Goal: Information Seeking & Learning: Find specific page/section

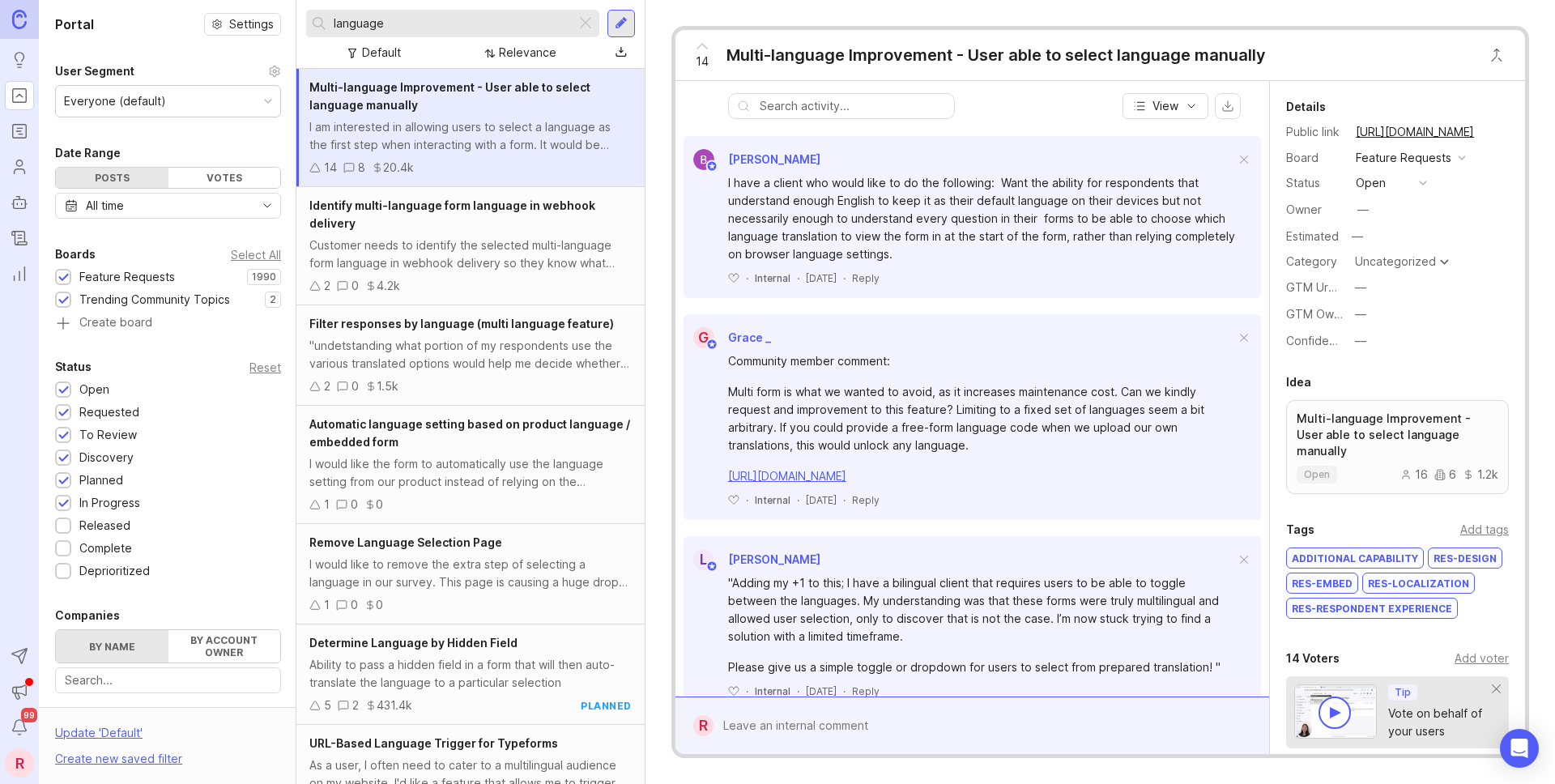
scroll to position [351, 0]
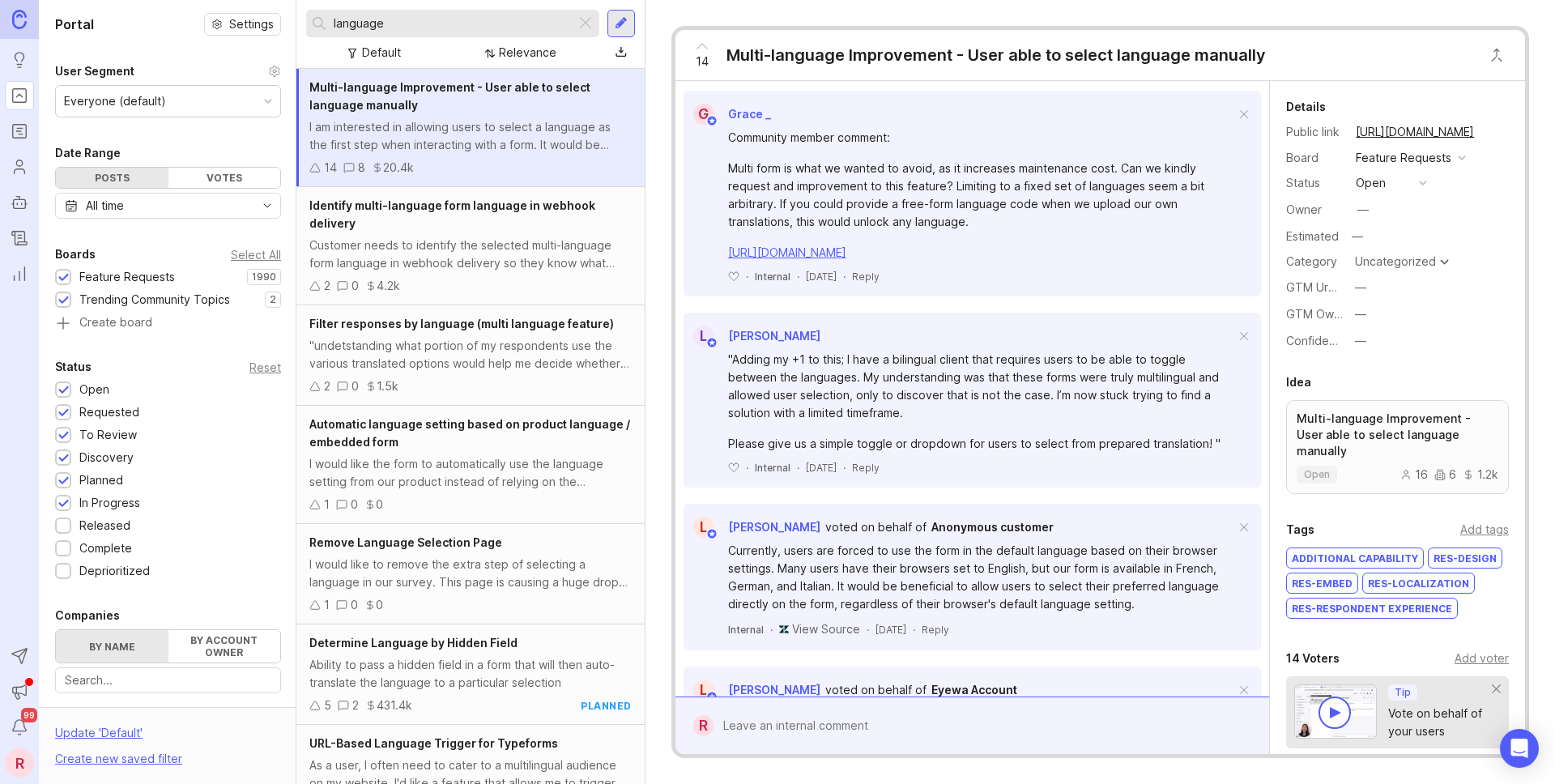
click at [403, 18] on input "language" at bounding box center [451, 23] width 235 height 18
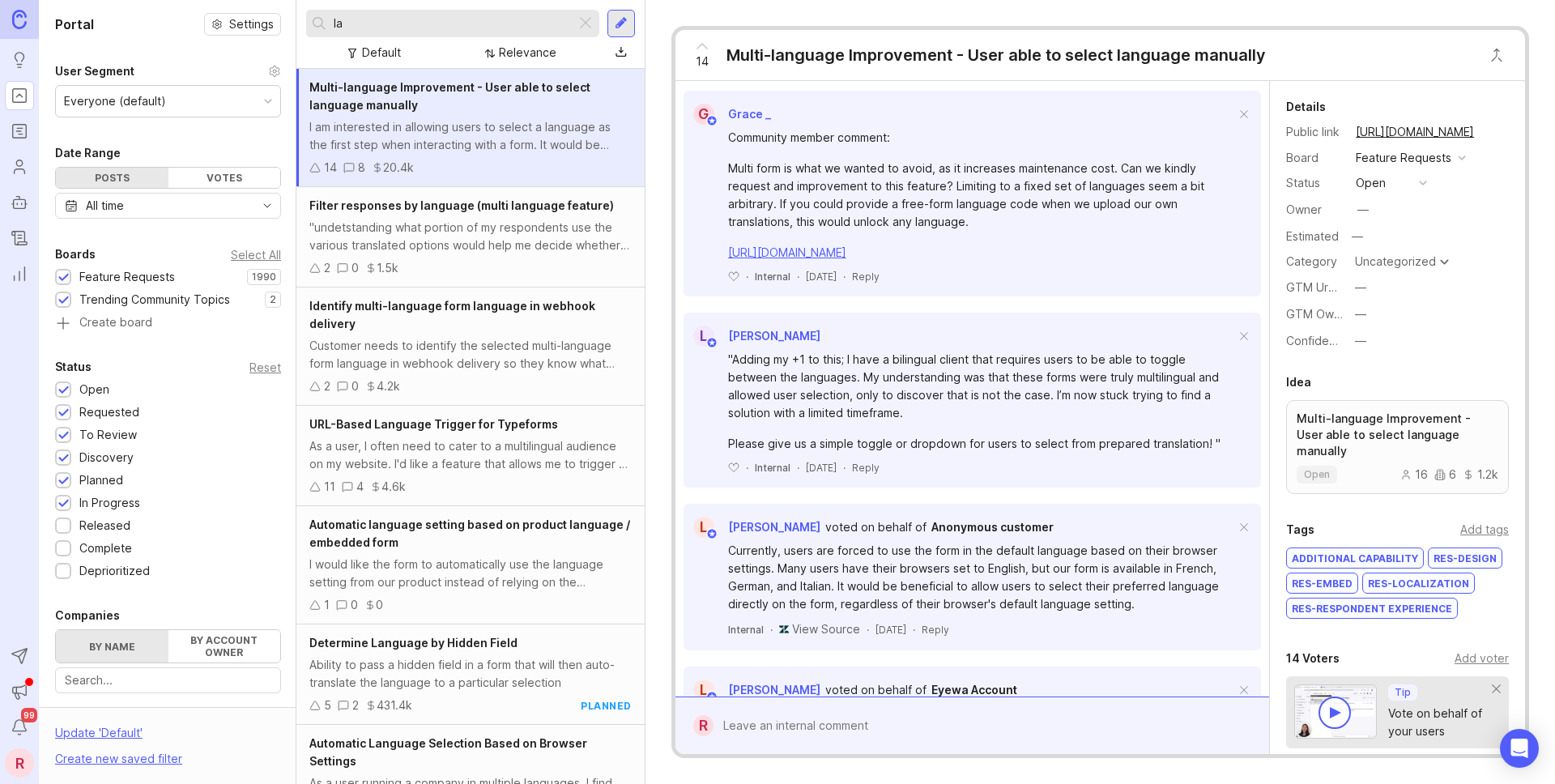
type input "l"
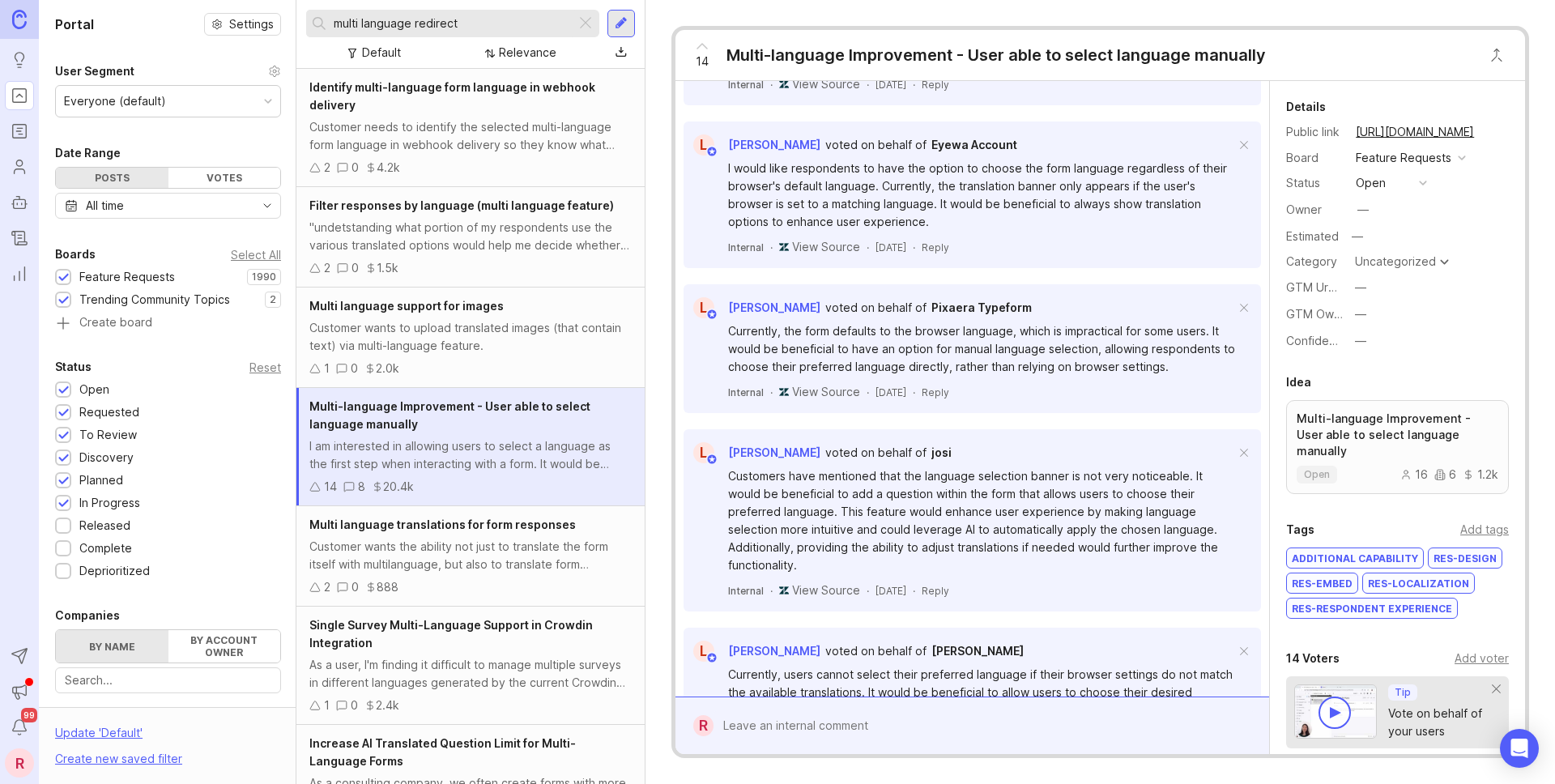
click at [489, 111] on div "Identify multi-language form language in webhook delivery" at bounding box center [470, 96] width 322 height 36
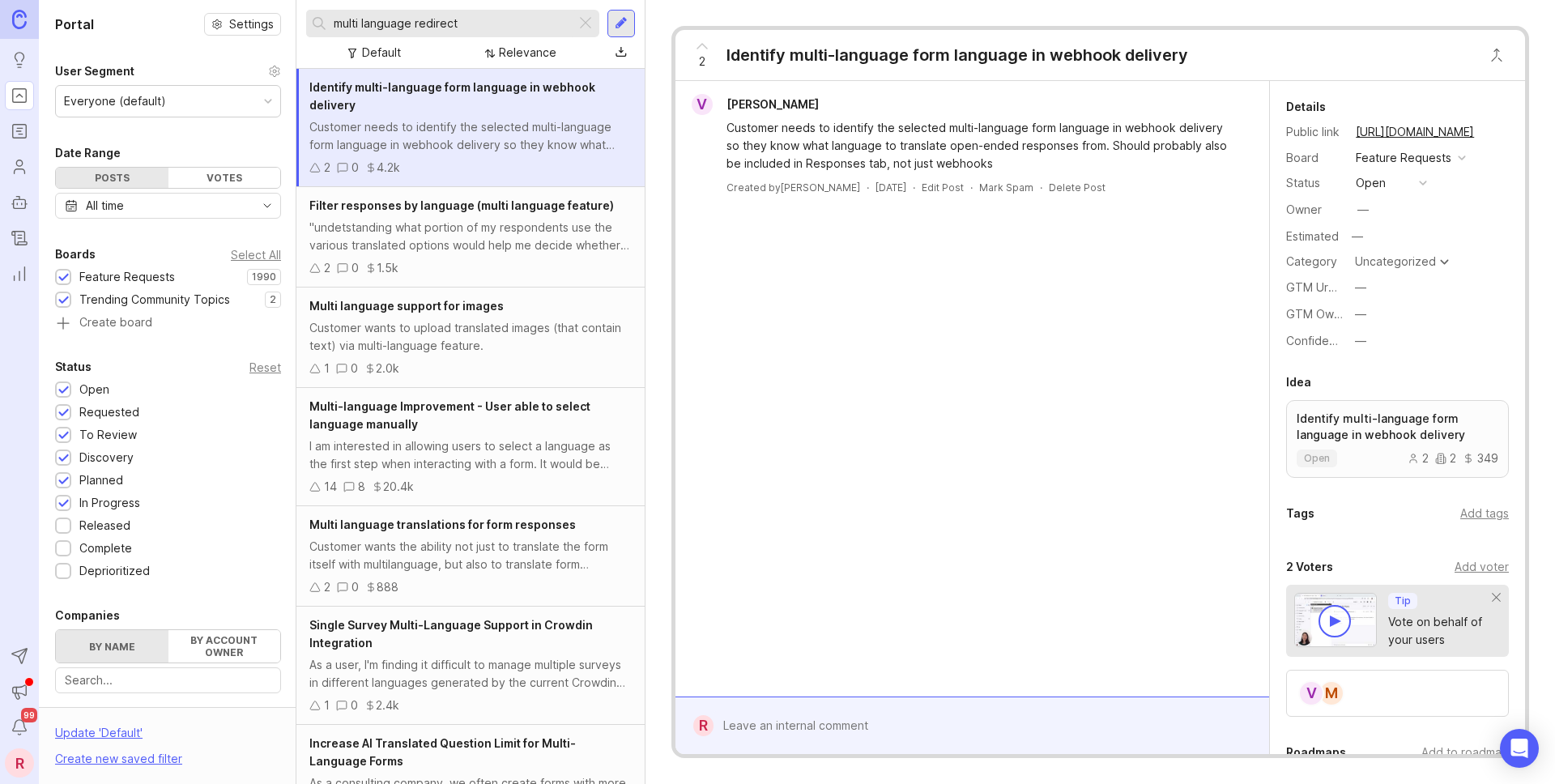
click at [485, 219] on div ""undetstanding what portion of my respondents use the various translated option…" at bounding box center [470, 236] width 322 height 36
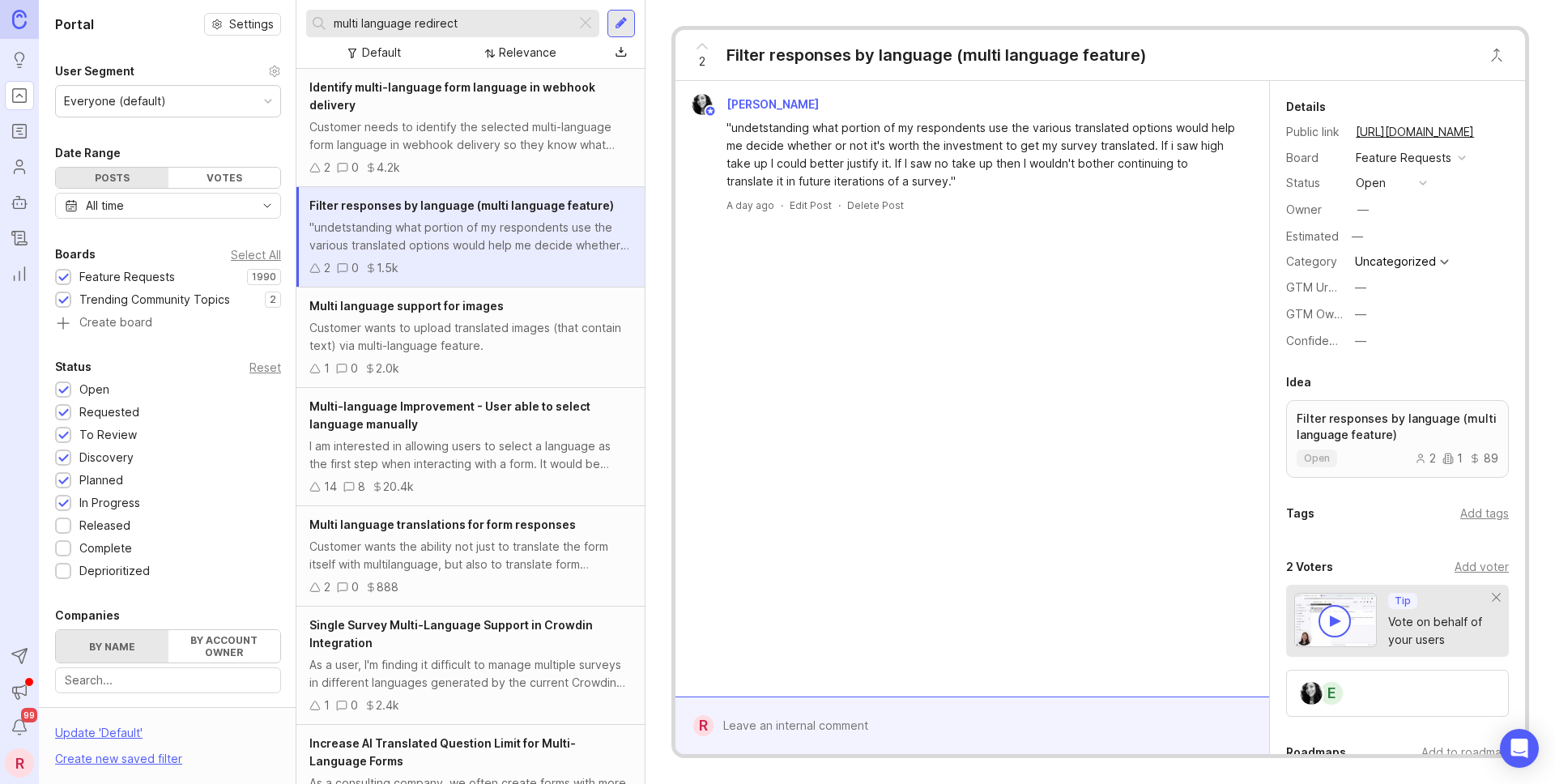
click at [475, 343] on div "Customer wants to upload translated images (that contain text) via multi-langua…" at bounding box center [470, 337] width 322 height 36
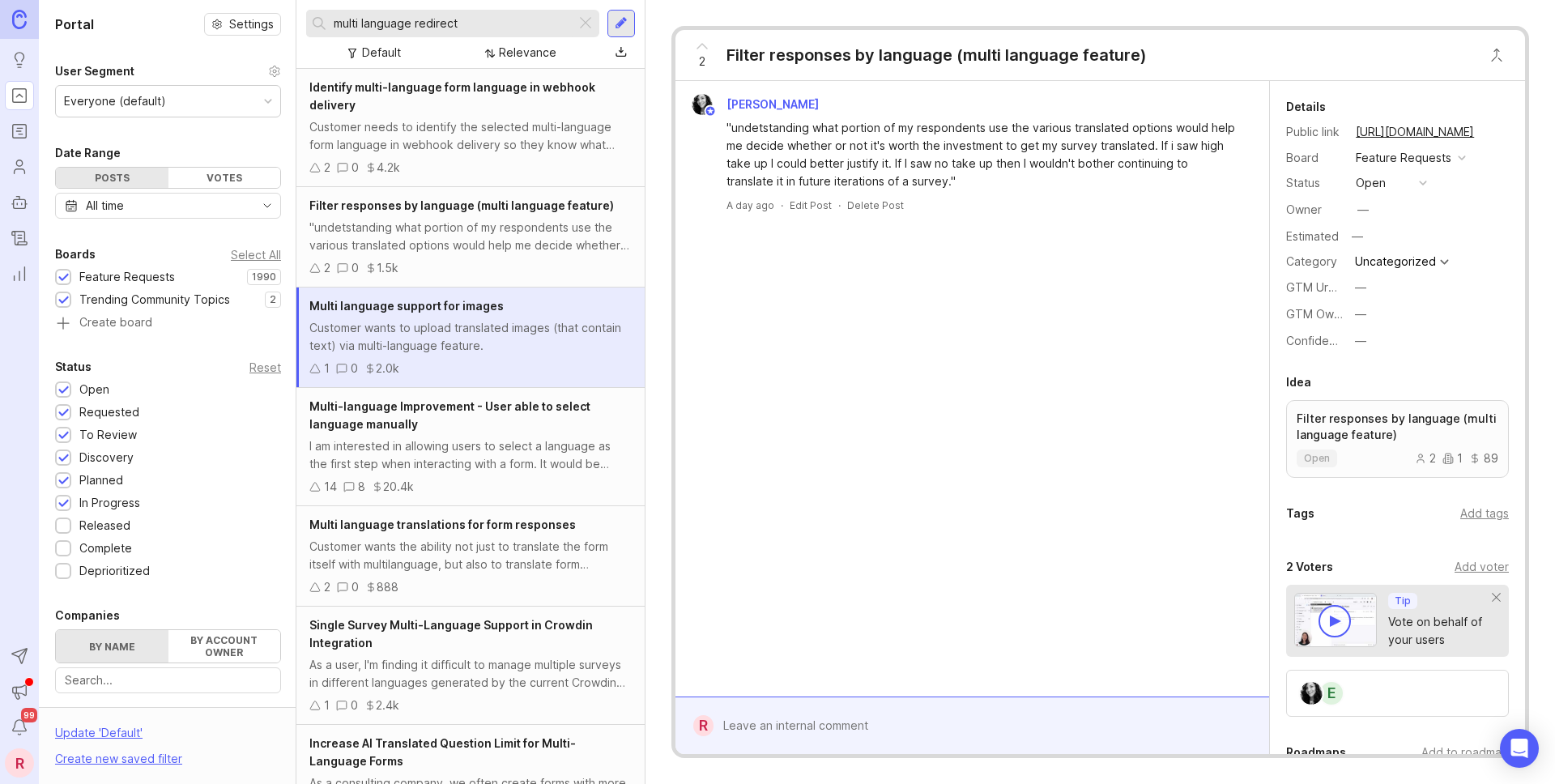
scroll to position [136, 0]
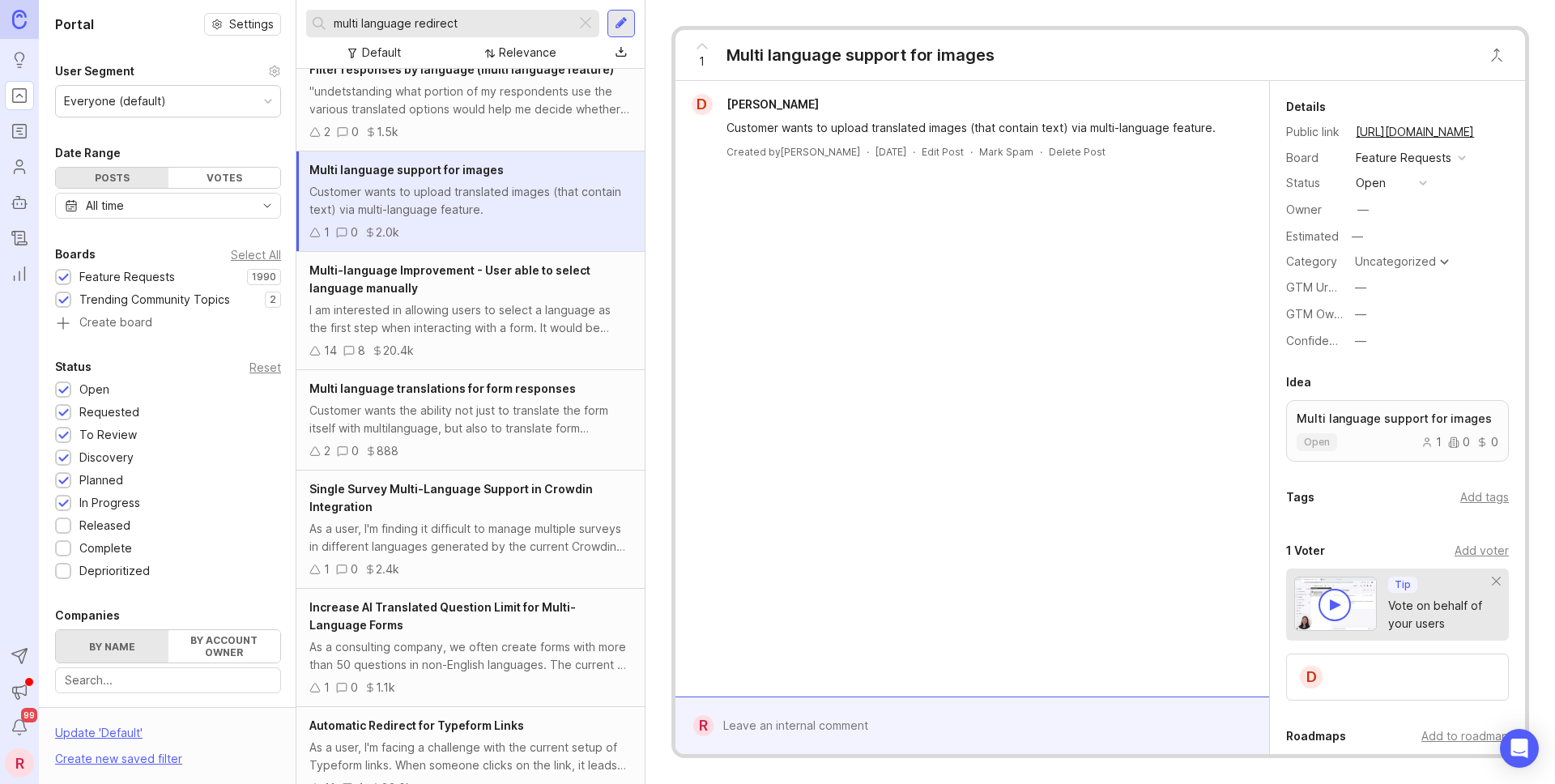
click at [491, 289] on div "Multi-language Improvement - User able to select language manually" at bounding box center [470, 279] width 322 height 36
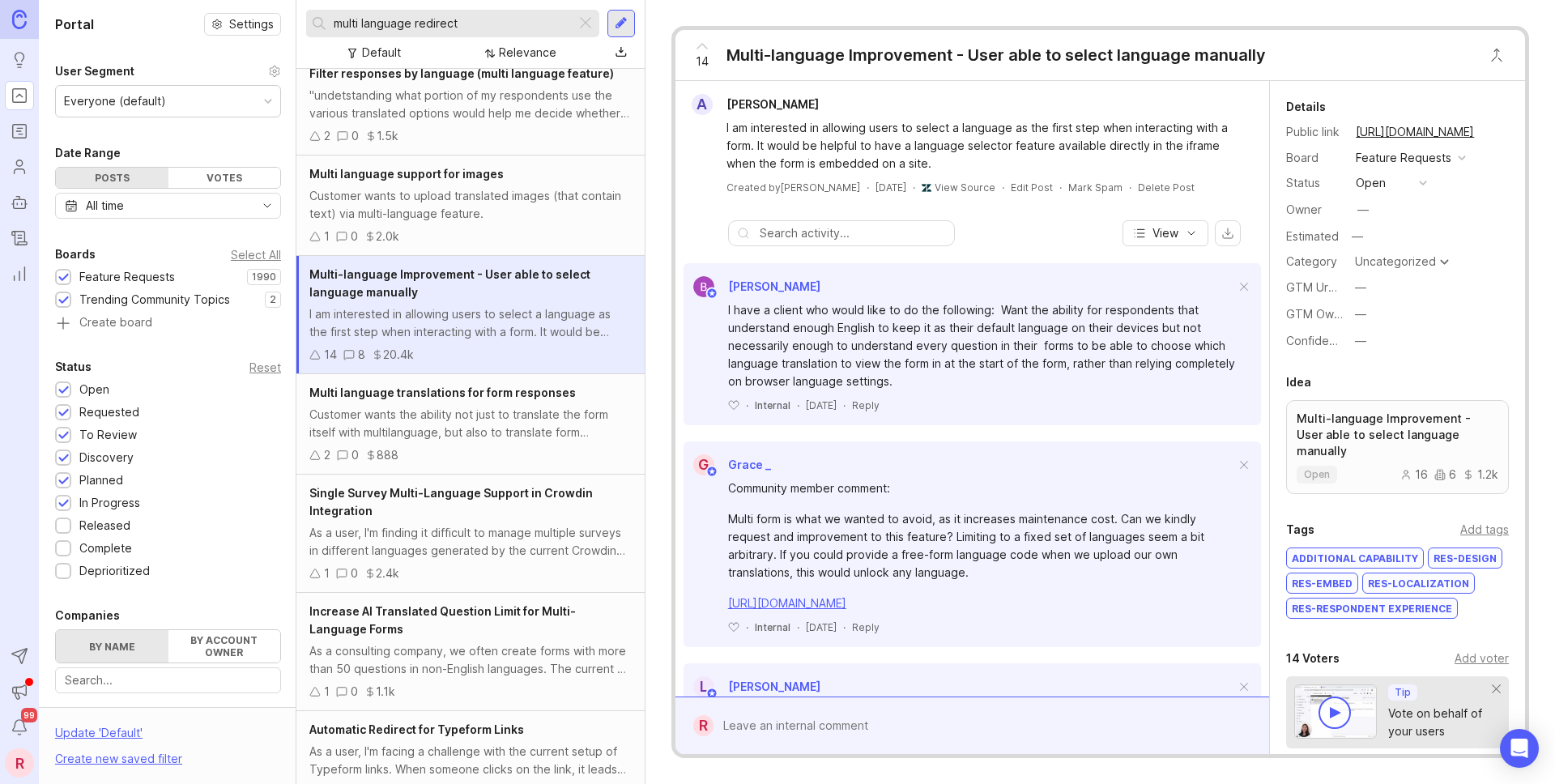
scroll to position [299, 0]
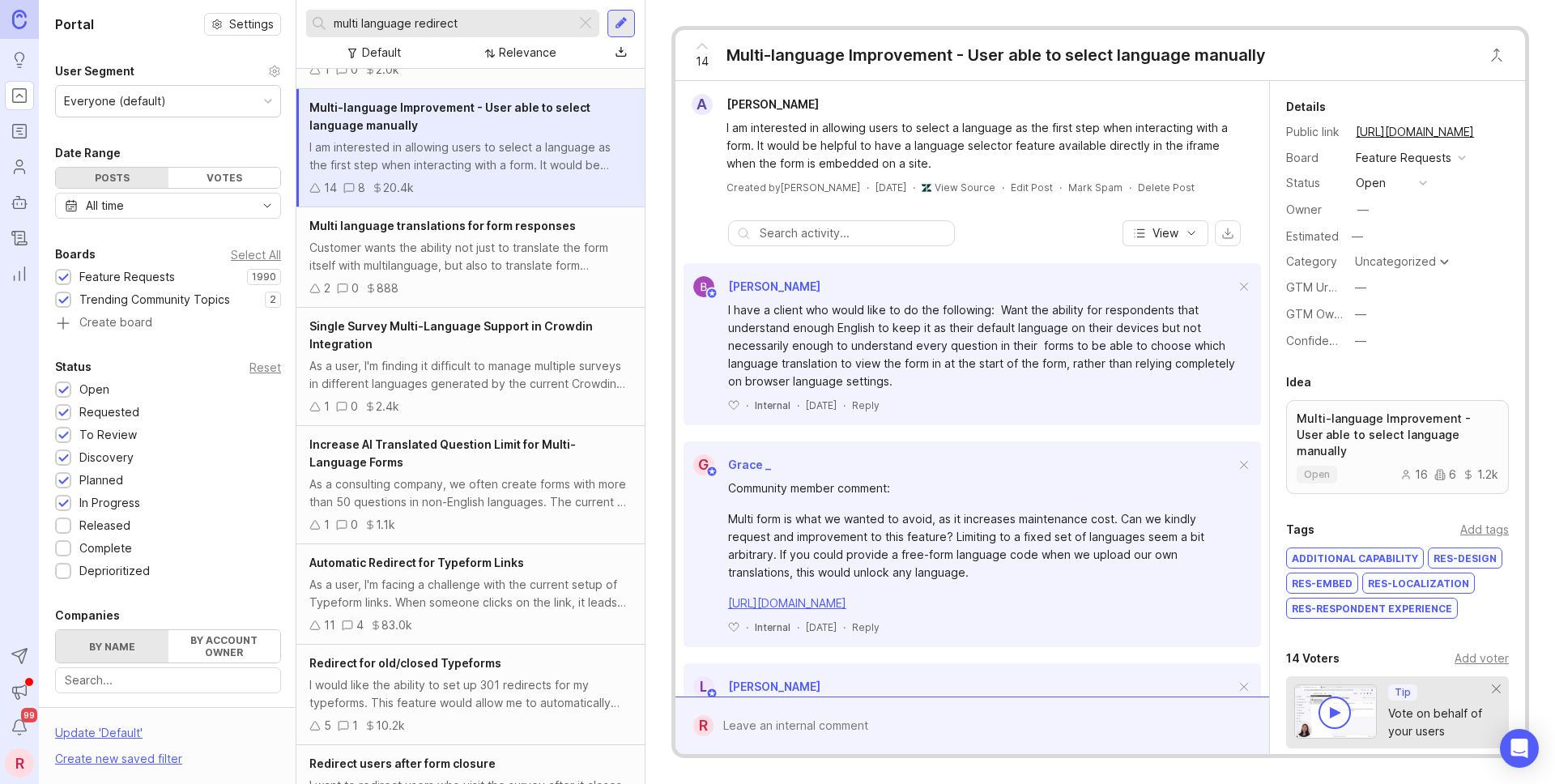
click at [435, 30] on input "multi language redirect" at bounding box center [451, 23] width 235 height 18
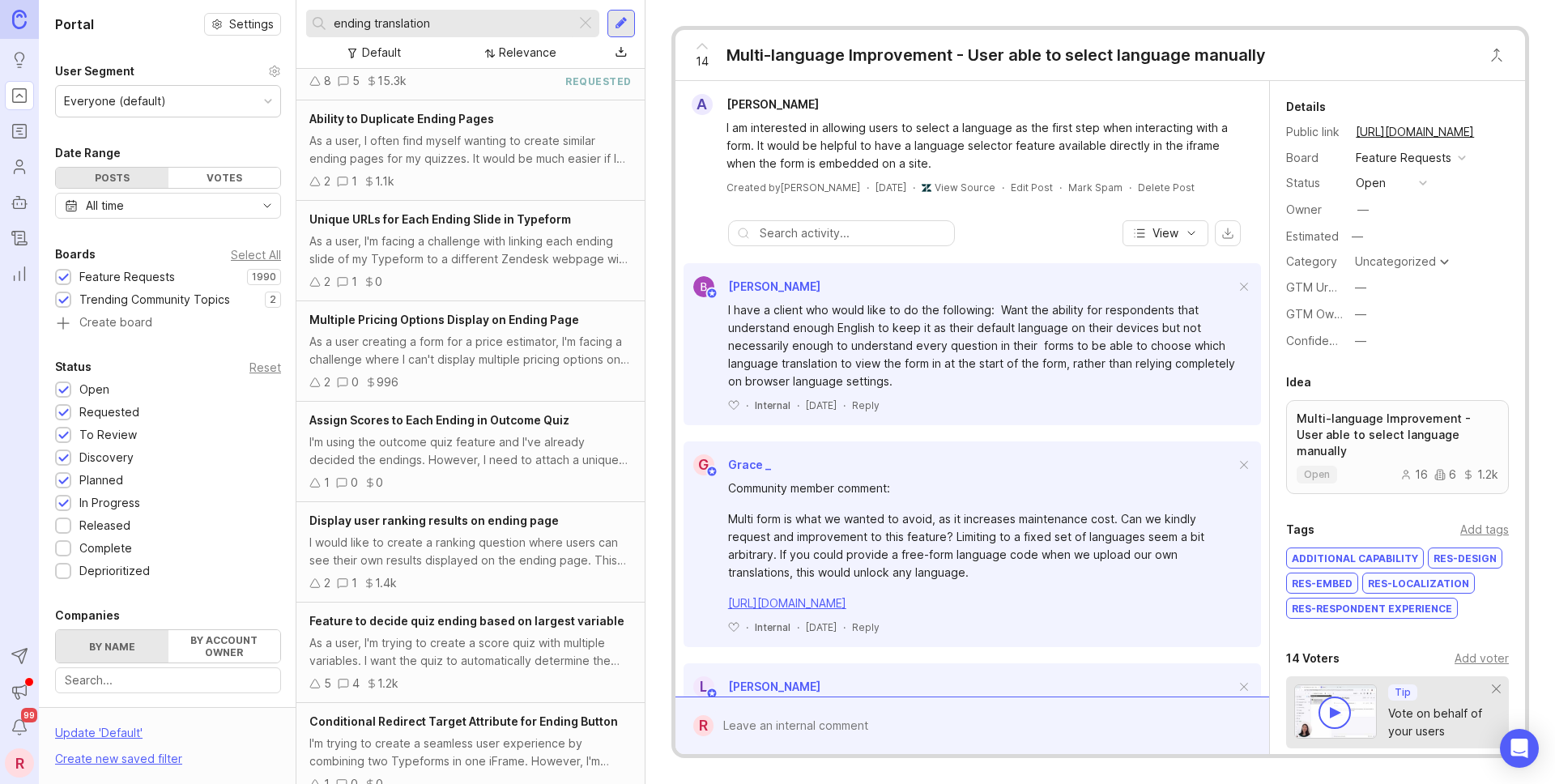
scroll to position [236, 0]
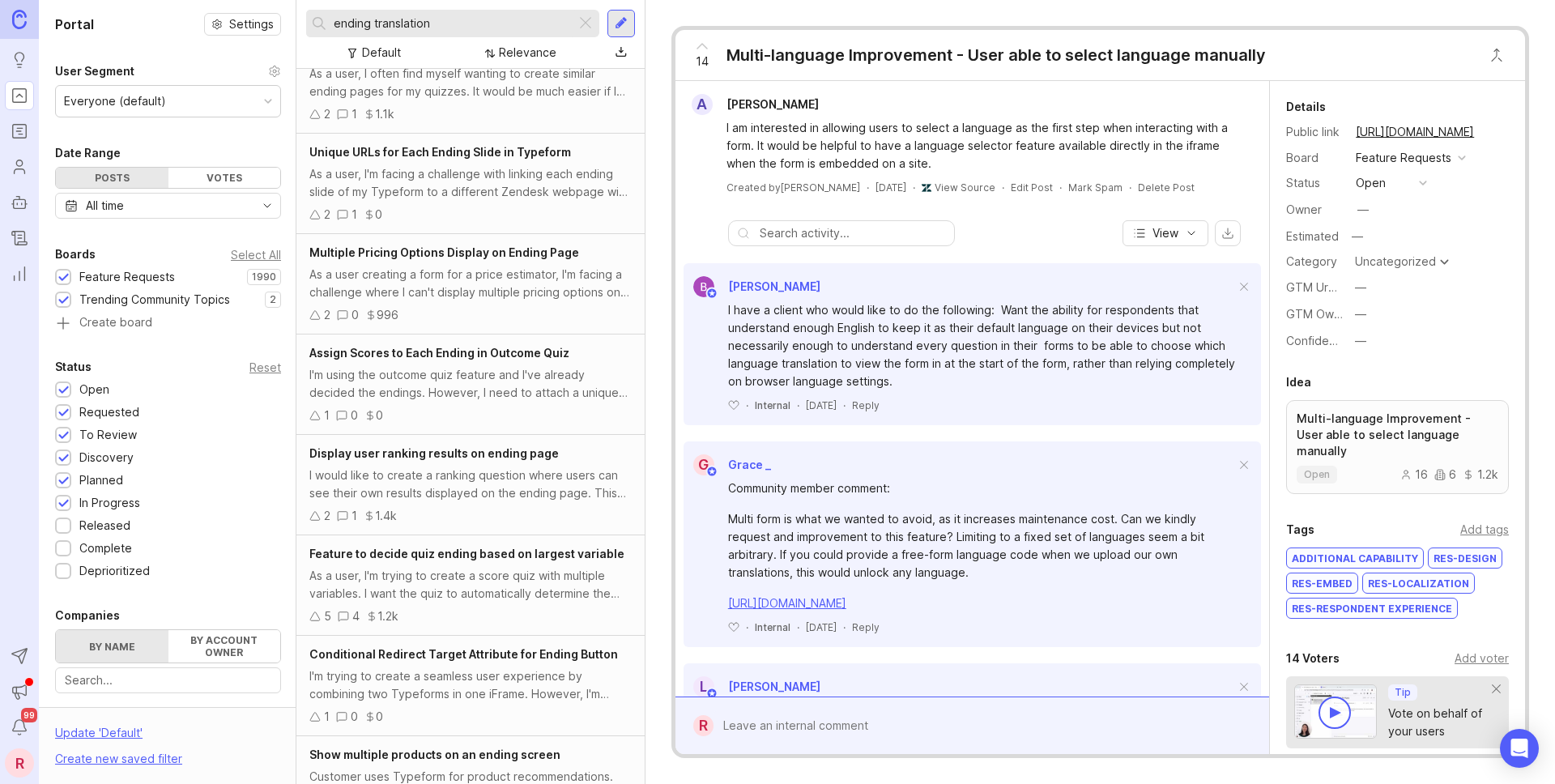
drag, startPoint x: 461, startPoint y: 24, endPoint x: 267, endPoint y: 10, distance: 194.5
click at [267, 9] on div "Portal Settings User Segment Everyone (default) Date Range Posts Votes All time…" at bounding box center [797, 392] width 1517 height 784
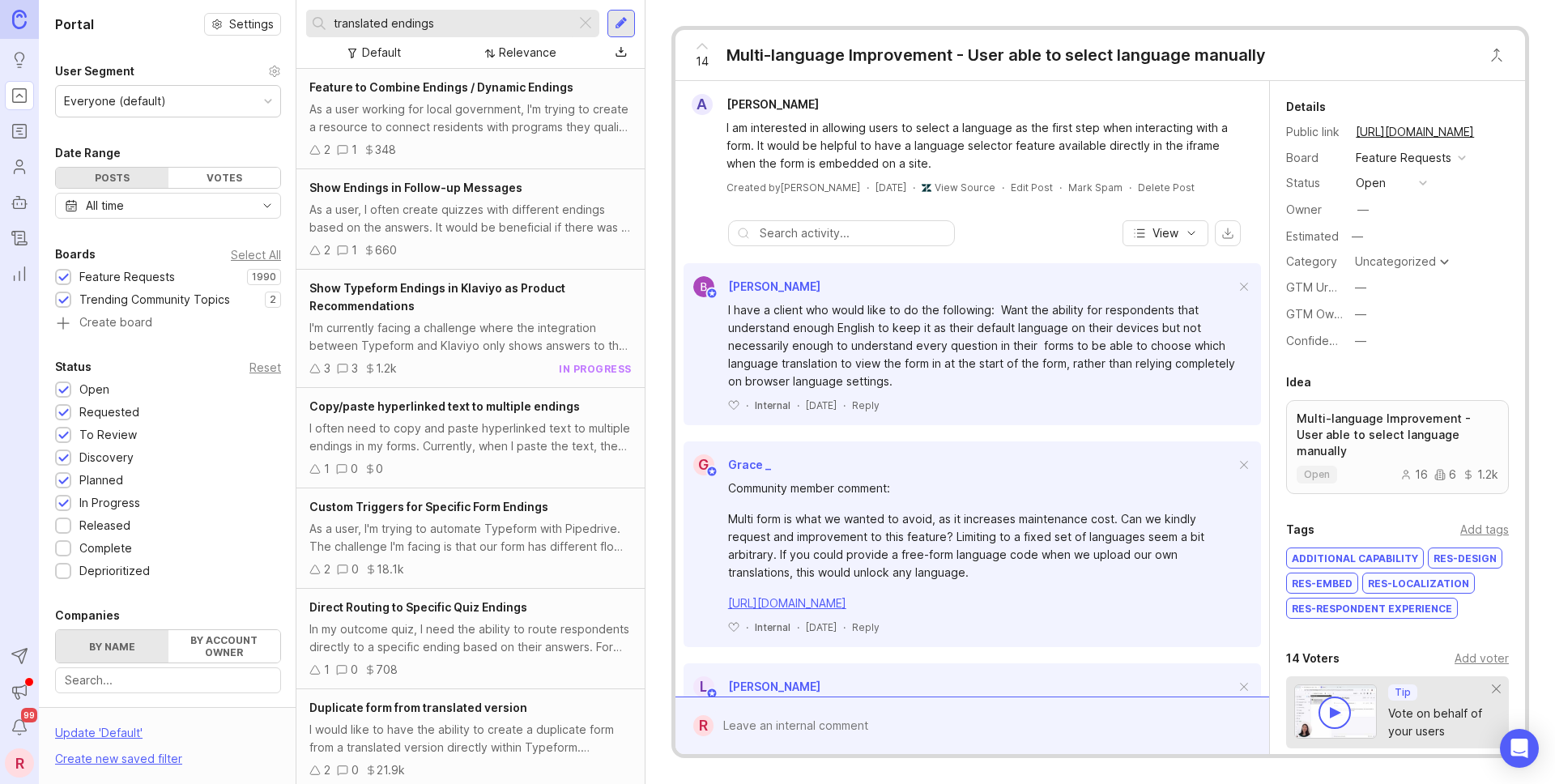
click at [385, 19] on input "translated endings" at bounding box center [451, 23] width 235 height 18
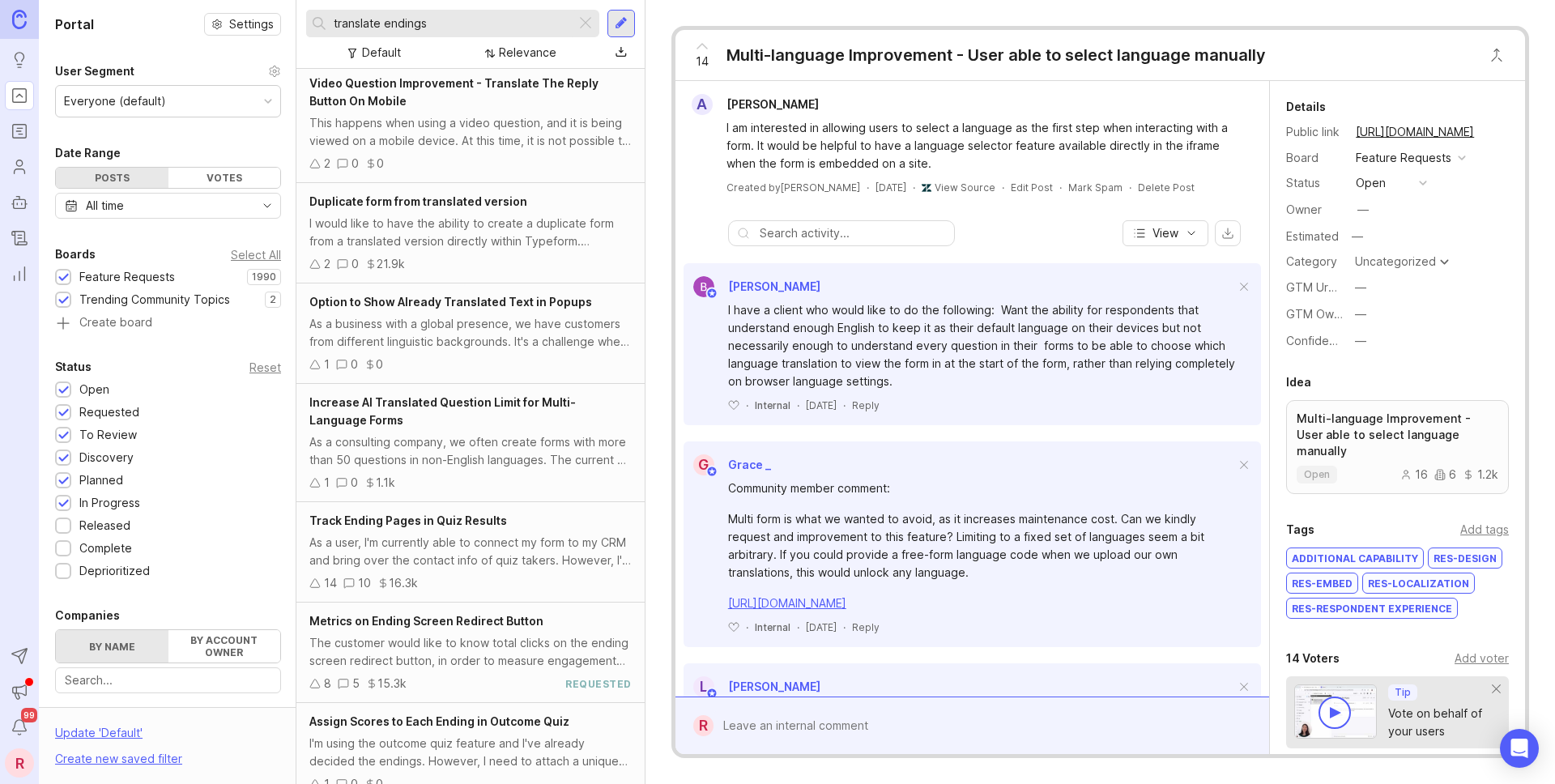
scroll to position [726, 0]
type input "translate endings"
